Goal: Obtain resource: Download file/media

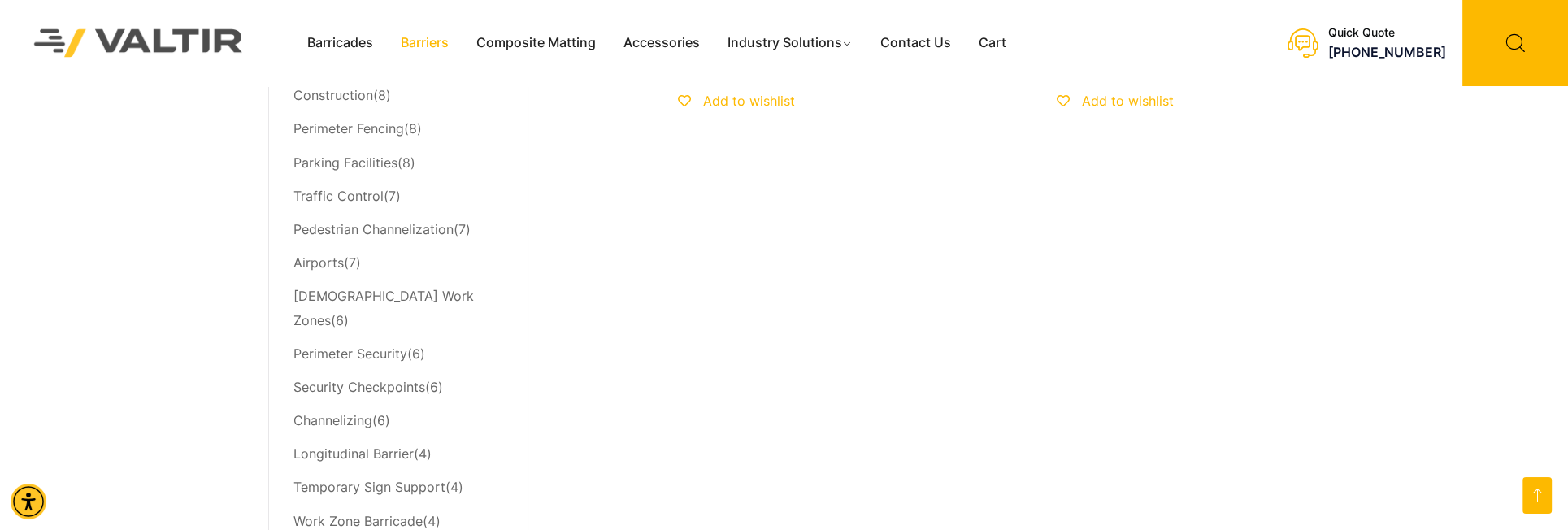
scroll to position [814, 0]
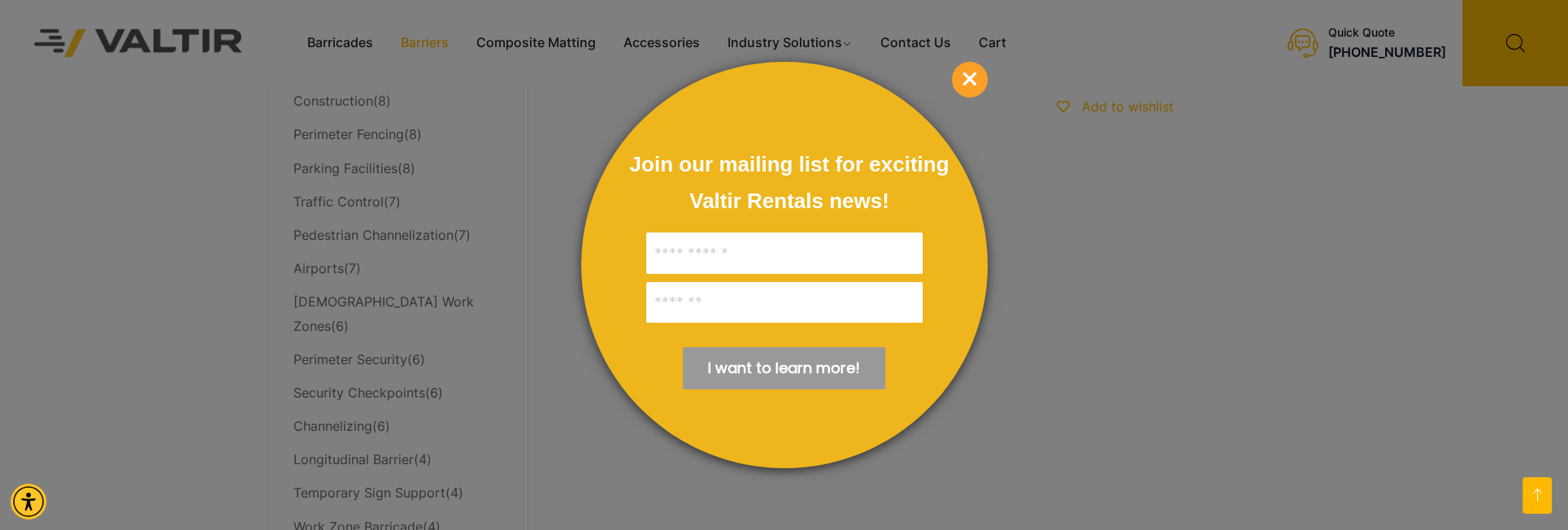
click at [961, 88] on span "×" at bounding box center [970, 79] width 36 height 36
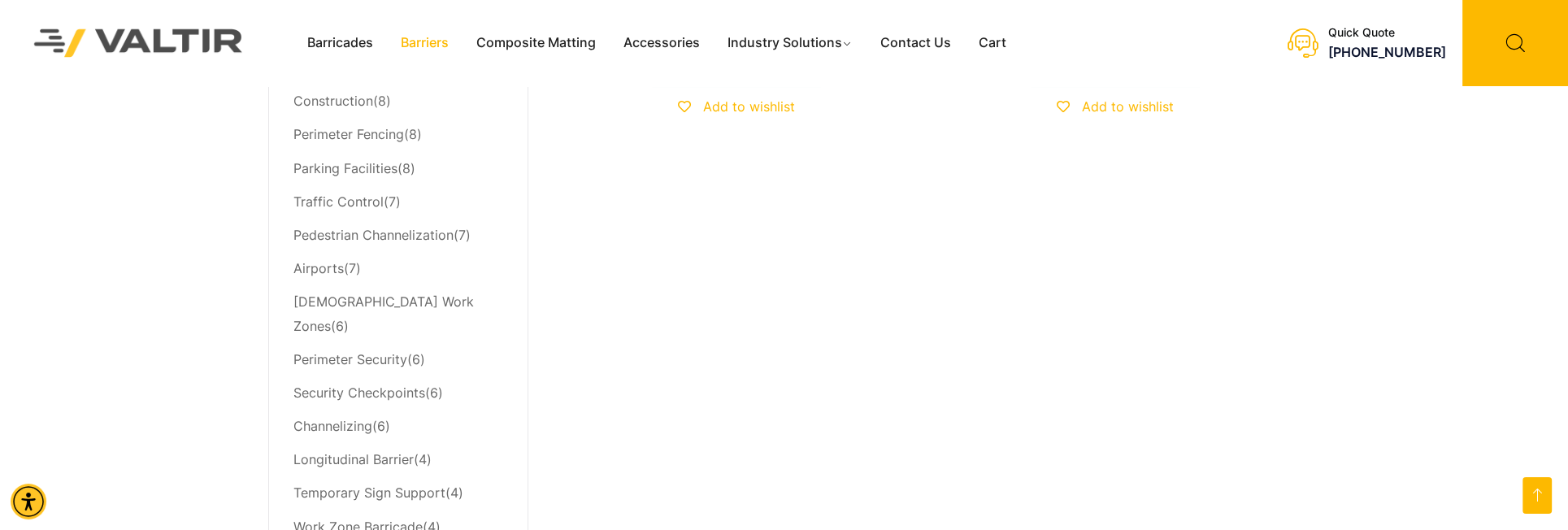
click at [353, 267] on li "Airports (7)" at bounding box center [398, 268] width 209 height 33
click at [327, 269] on link "Airports" at bounding box center [318, 268] width 51 height 16
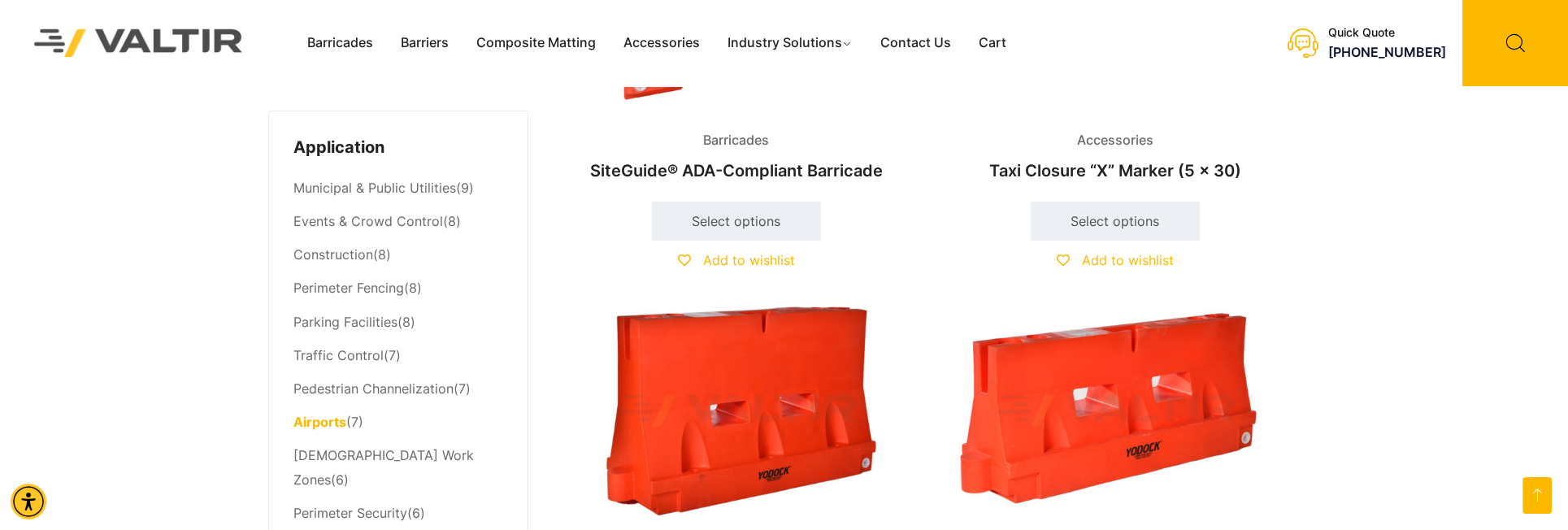
scroll to position [651, 0]
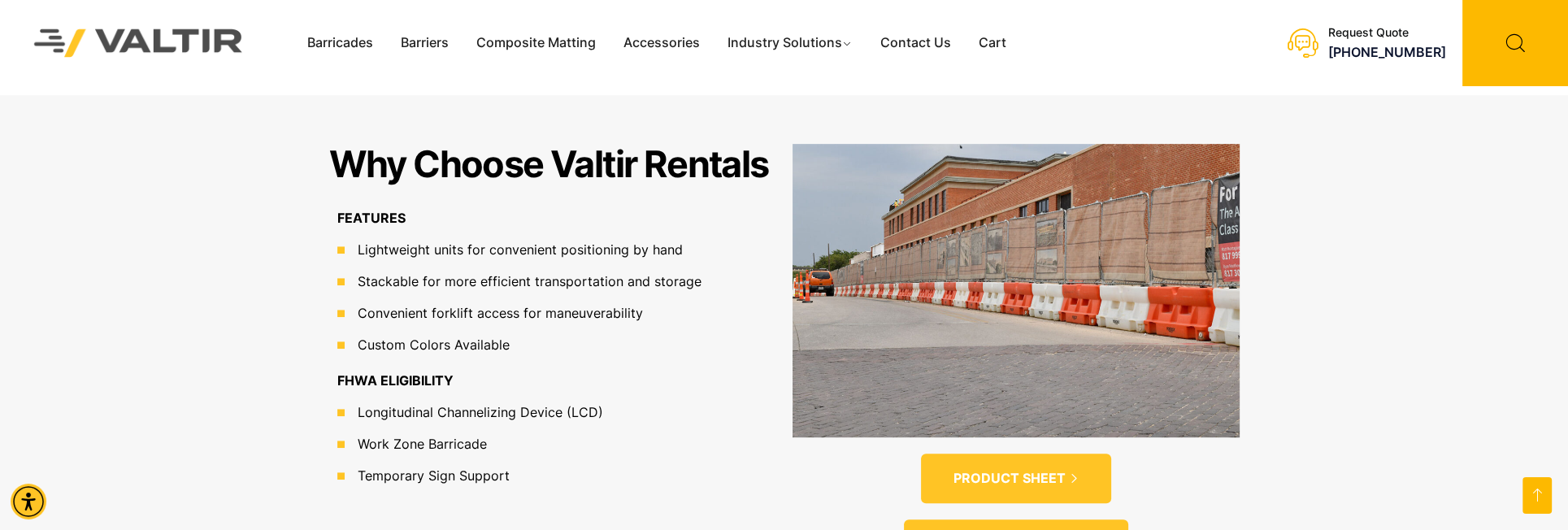
scroll to position [1057, 0]
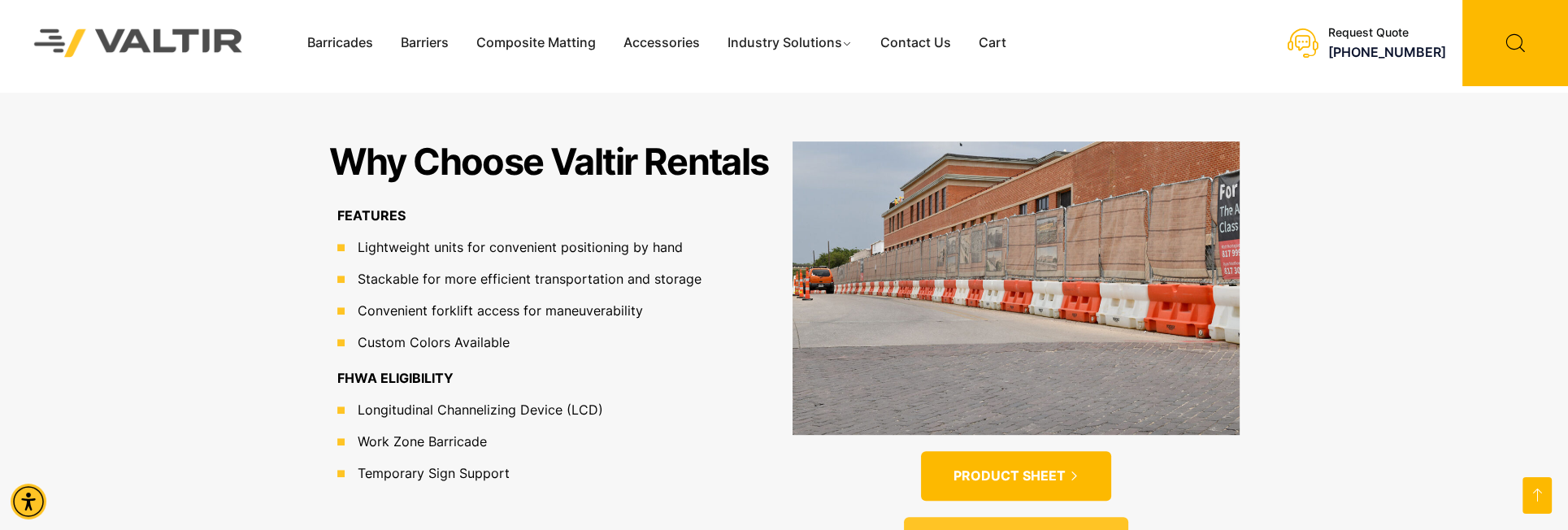
click at [994, 468] on span "PRODUCT SHEET" at bounding box center [1010, 476] width 112 height 17
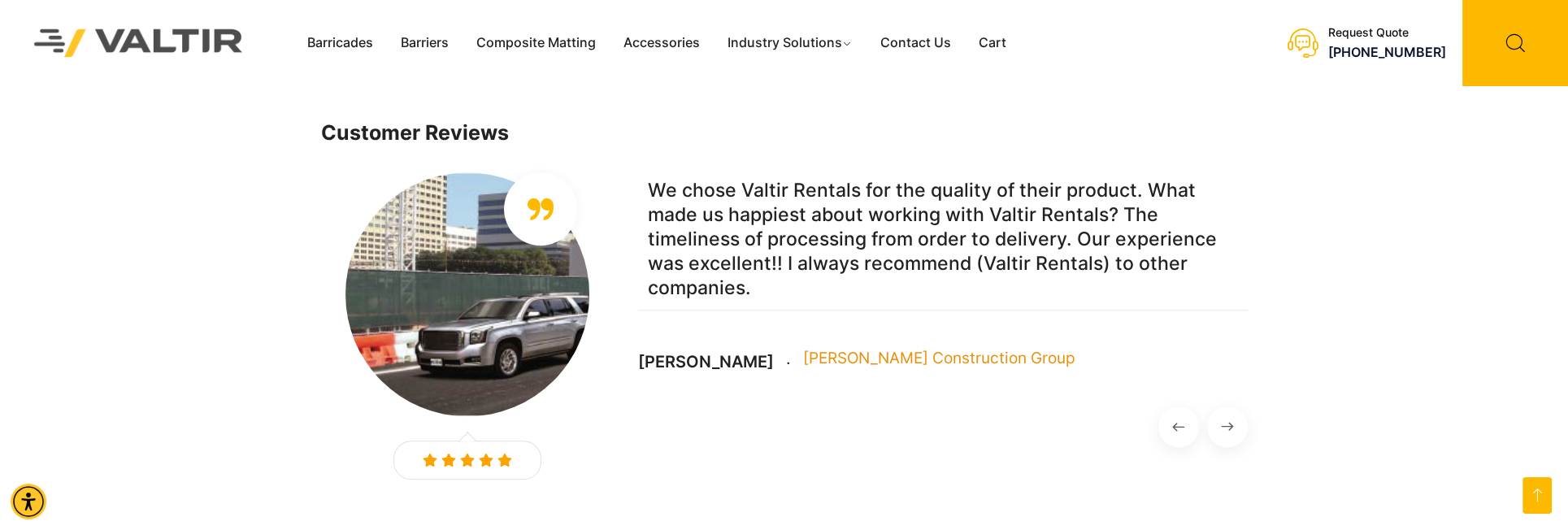
scroll to position [1871, 0]
